Goal: Check status: Check status

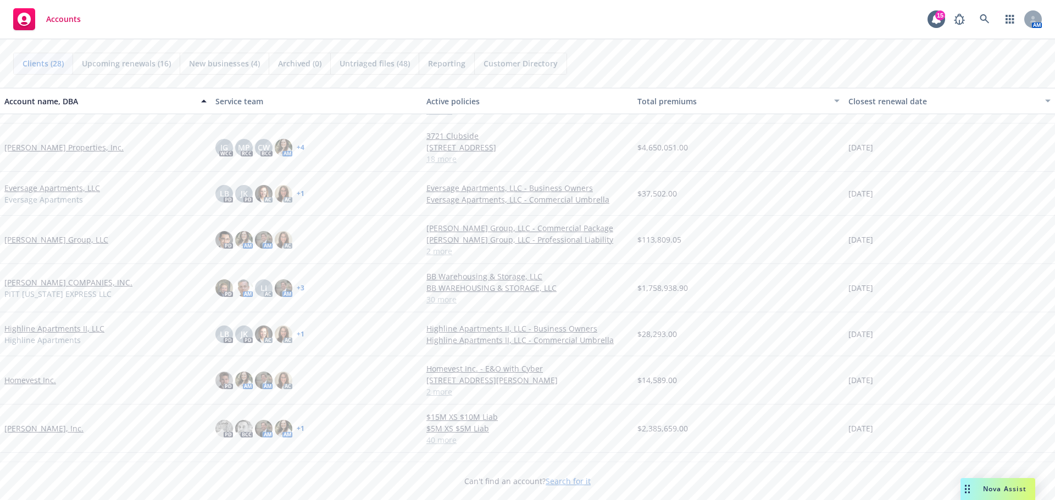
scroll to position [275, 0]
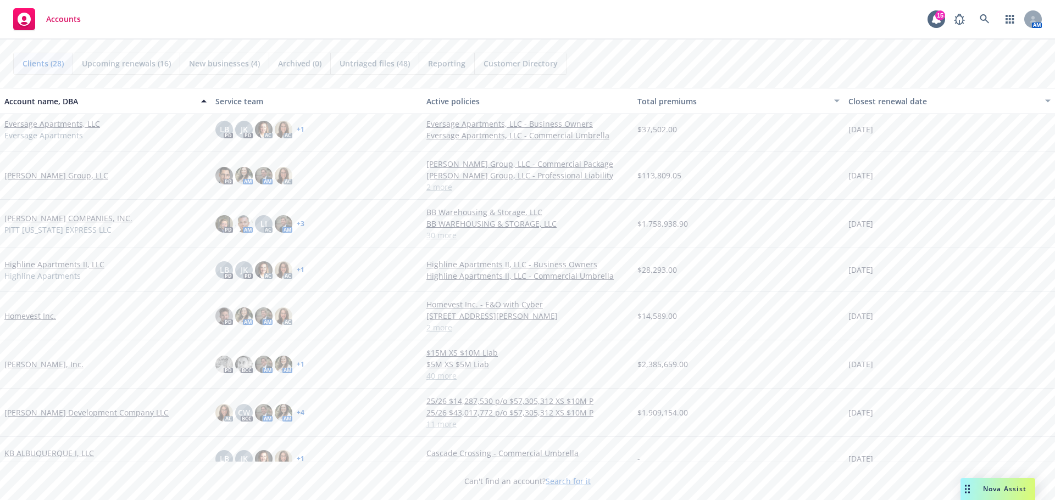
click at [48, 365] on link "[PERSON_NAME], Inc." at bounding box center [43, 365] width 79 height 12
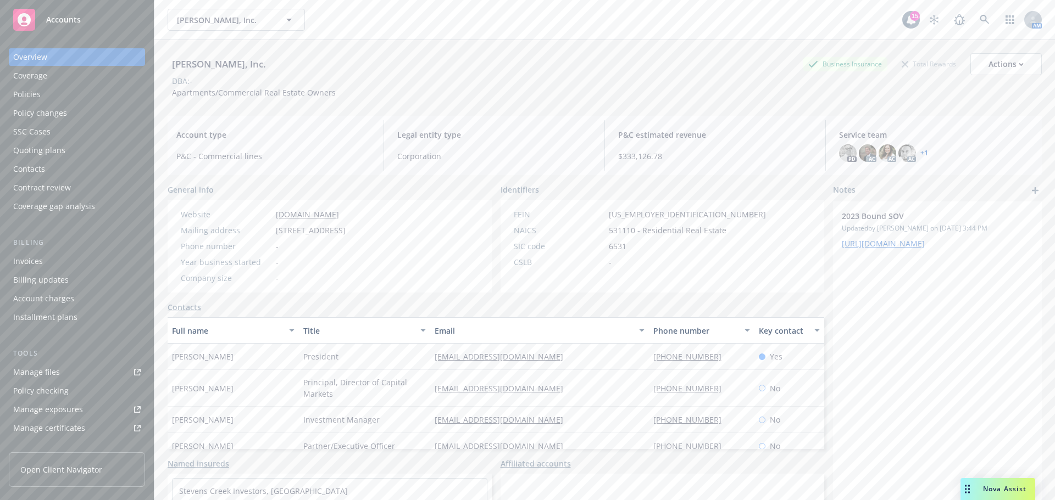
click at [32, 94] on div "Policies" at bounding box center [26, 95] width 27 height 18
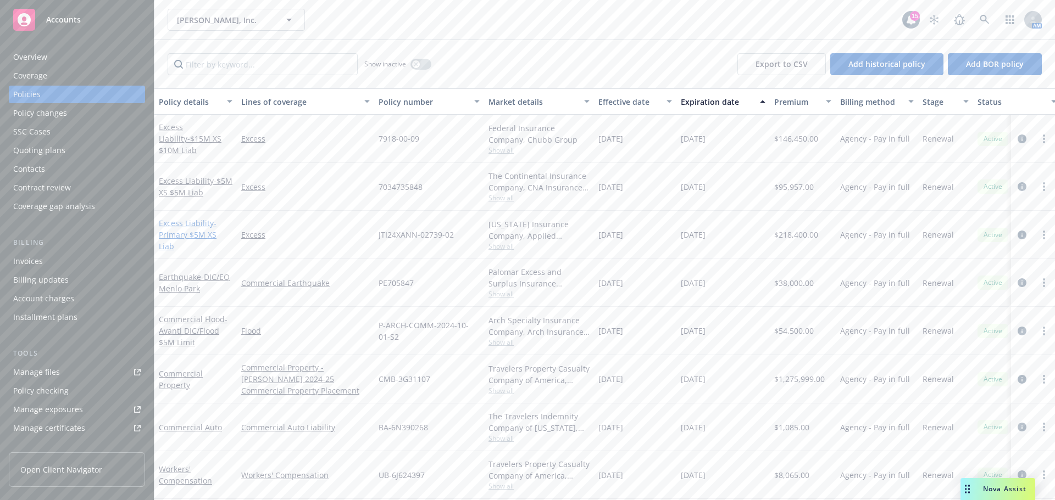
click at [187, 231] on link "Excess Liability - Primary $5M XS Liab" at bounding box center [188, 235] width 58 height 34
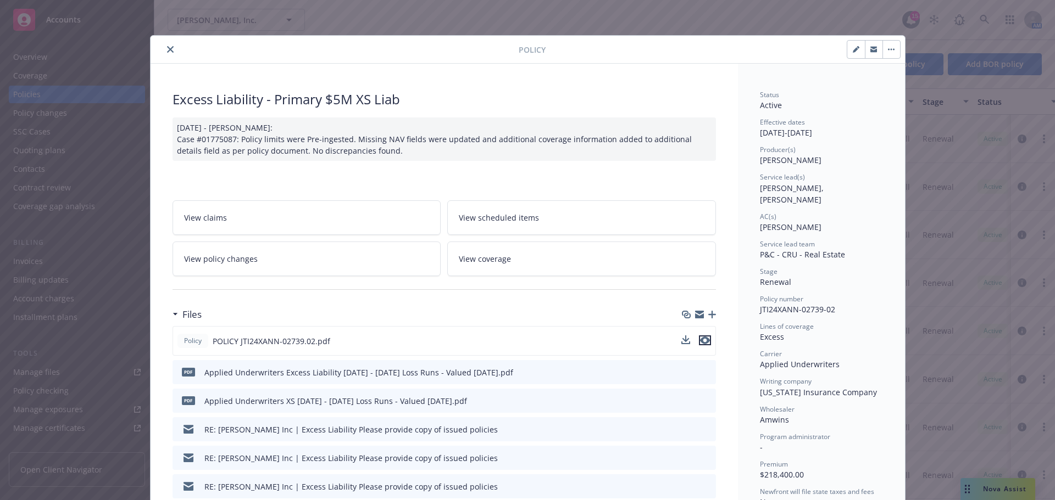
click at [700, 341] on icon "preview file" at bounding box center [705, 341] width 10 height 8
click at [167, 50] on icon "close" at bounding box center [170, 49] width 7 height 7
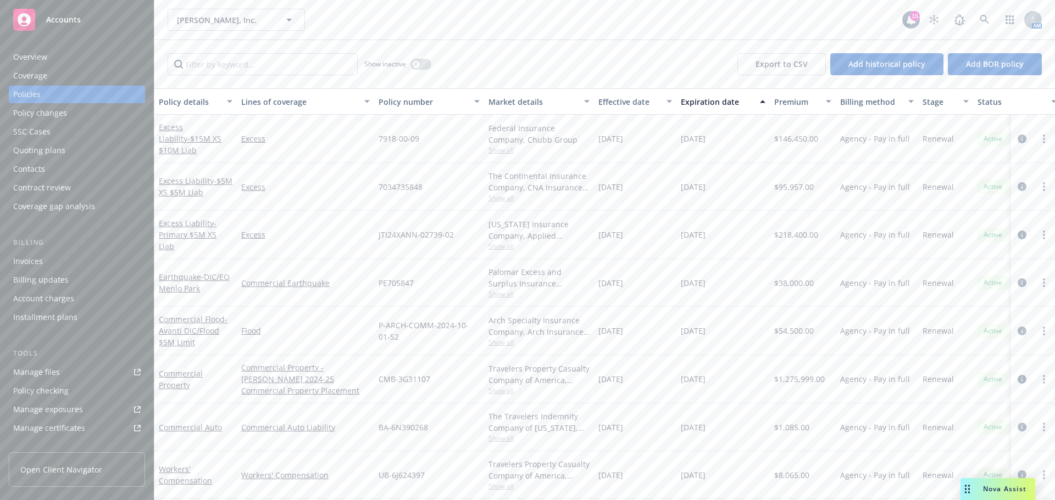
click at [46, 147] on div "Quoting plans" at bounding box center [39, 151] width 52 height 18
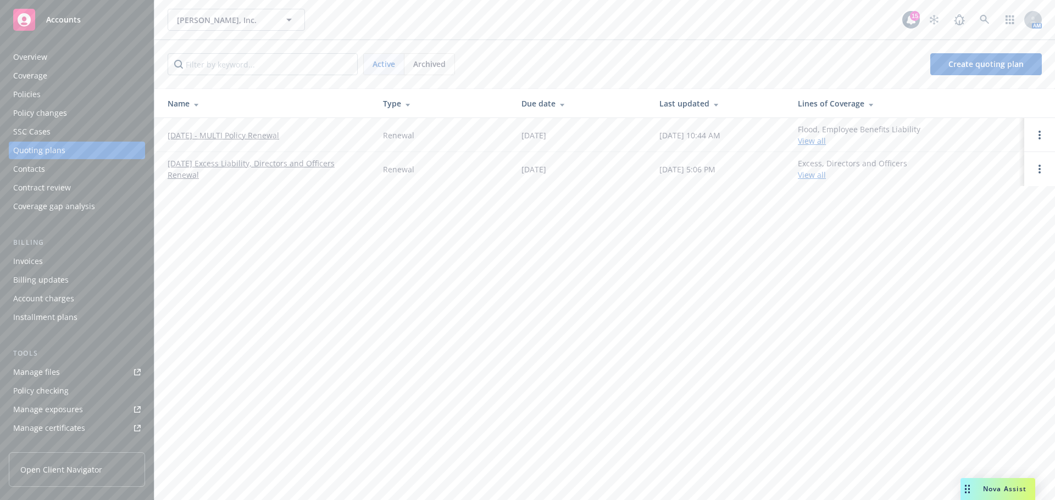
click at [243, 136] on link "[DATE] - MULTI Policy Renewal" at bounding box center [224, 136] width 112 height 12
